Goal: Information Seeking & Learning: Find specific fact

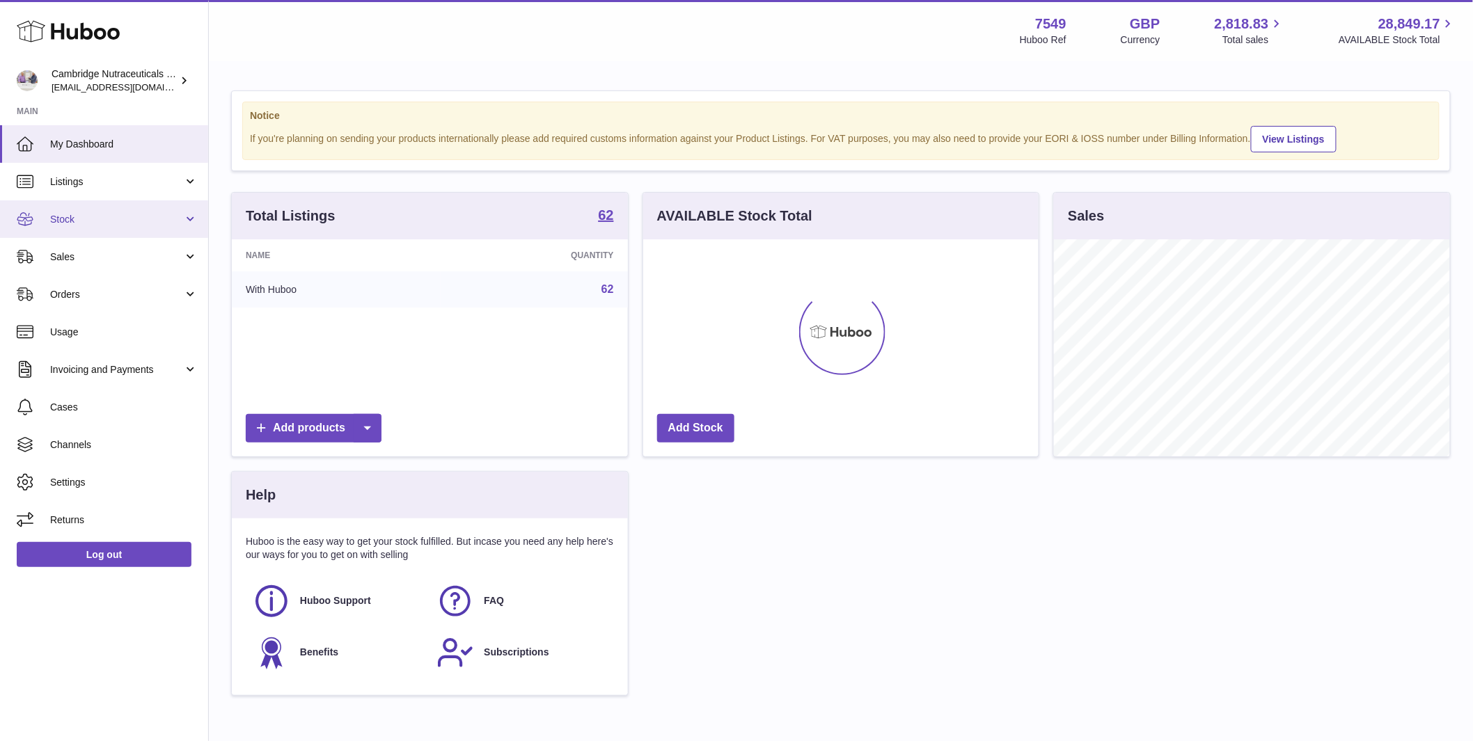
scroll to position [217, 395]
click at [90, 223] on span "Stock" at bounding box center [116, 219] width 133 height 13
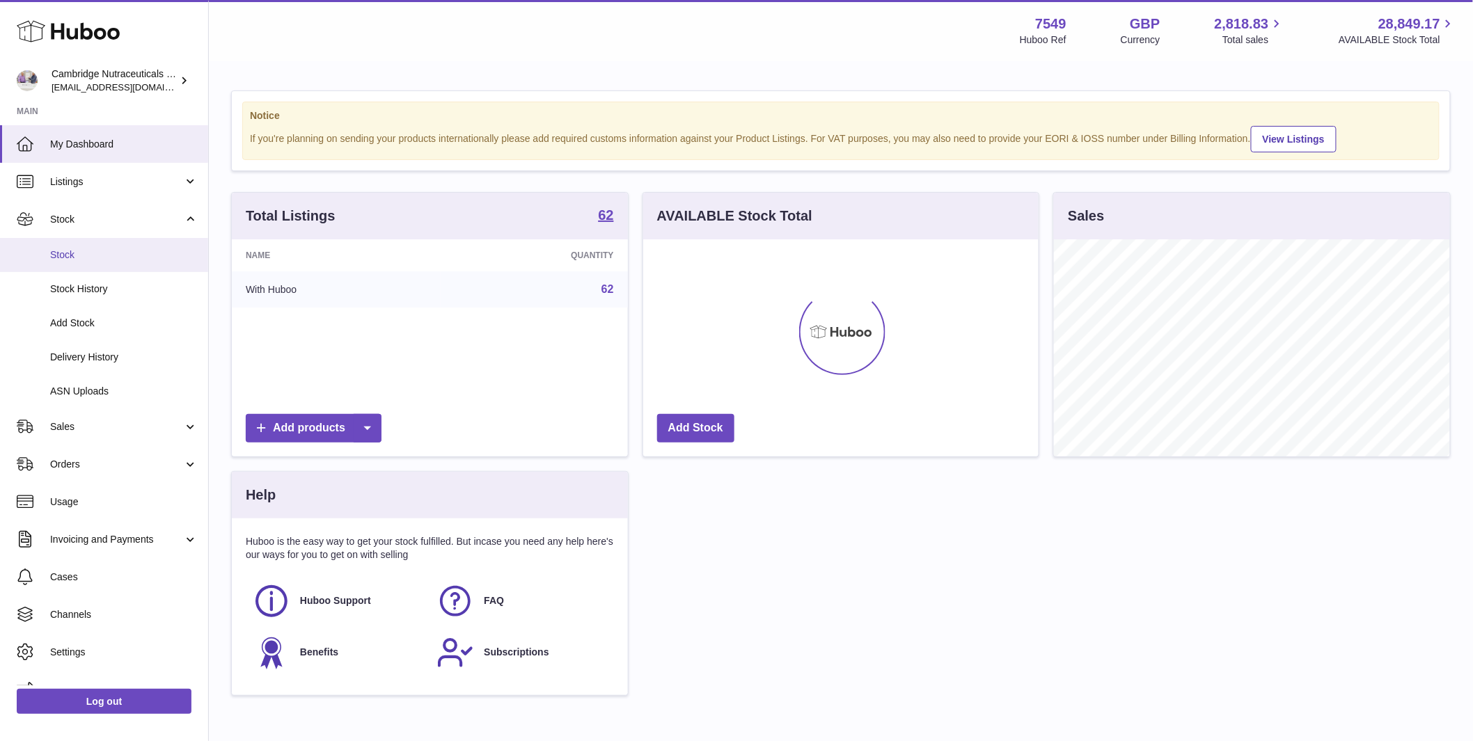
click at [84, 260] on span "Stock" at bounding box center [124, 254] width 148 height 13
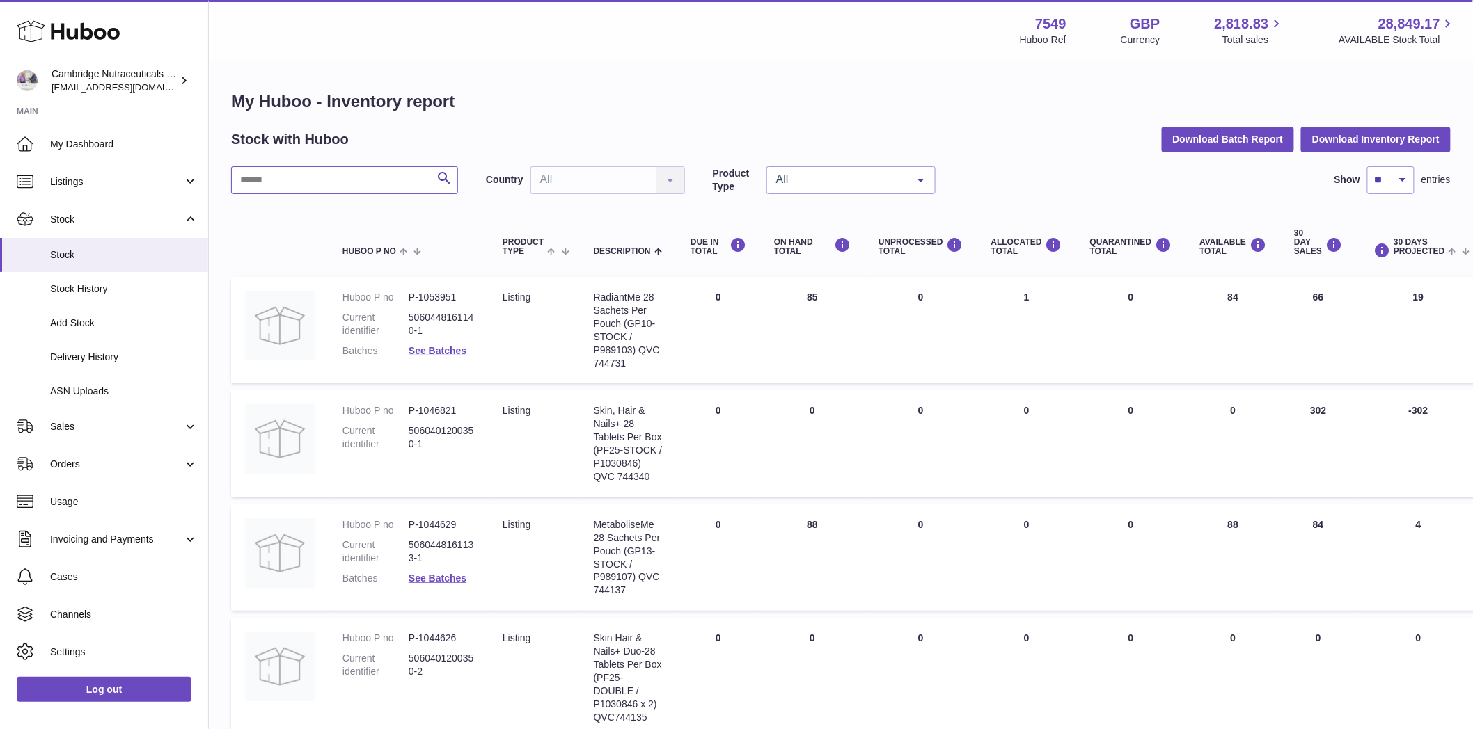
click at [344, 182] on input "text" at bounding box center [344, 180] width 227 height 28
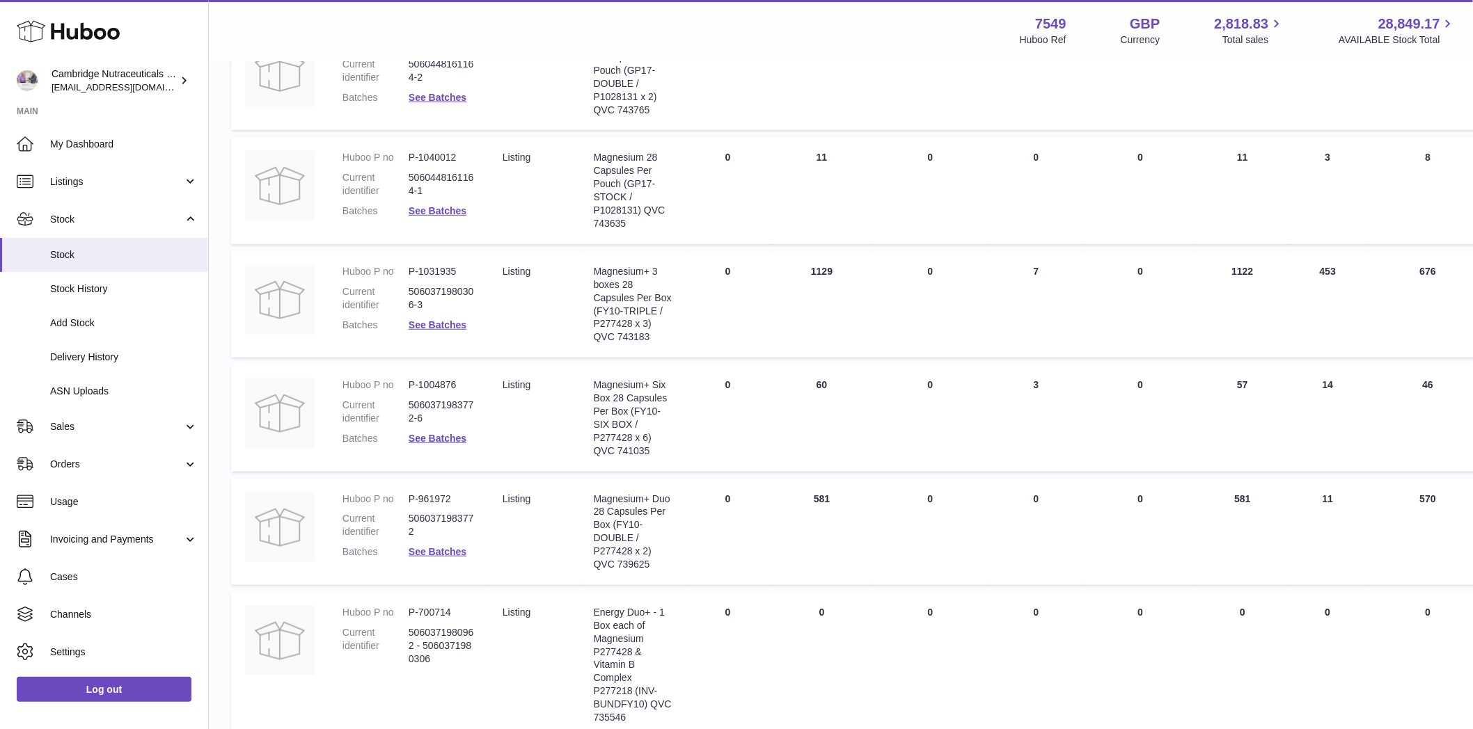
scroll to position [255, 0]
type input "*********"
